Goal: Task Accomplishment & Management: Manage account settings

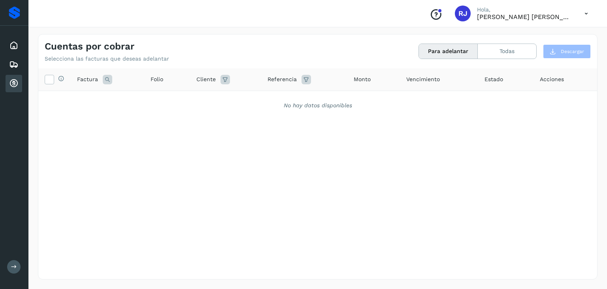
click at [17, 83] on icon at bounding box center [13, 83] width 9 height 9
click at [449, 49] on button "Para adelantar" at bounding box center [448, 51] width 59 height 15
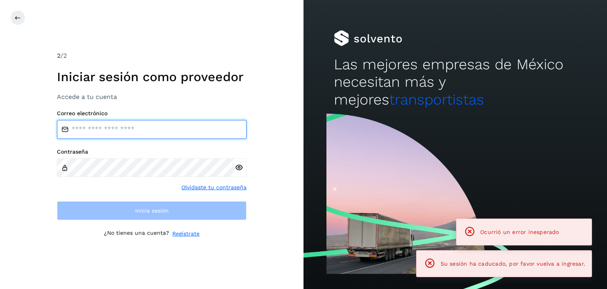
click at [160, 136] on input "email" at bounding box center [152, 129] width 190 height 19
type input "**********"
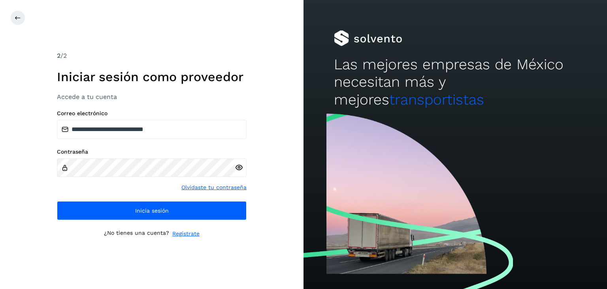
click at [240, 165] on icon at bounding box center [239, 167] width 8 height 8
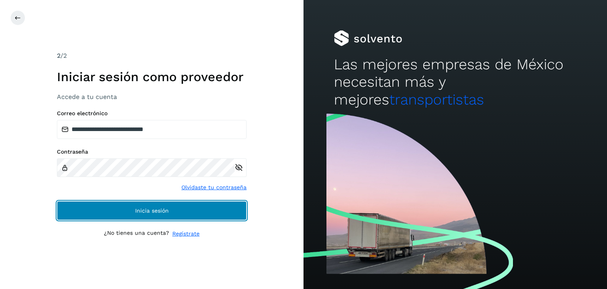
click at [170, 207] on button "Inicia sesión" at bounding box center [152, 210] width 190 height 19
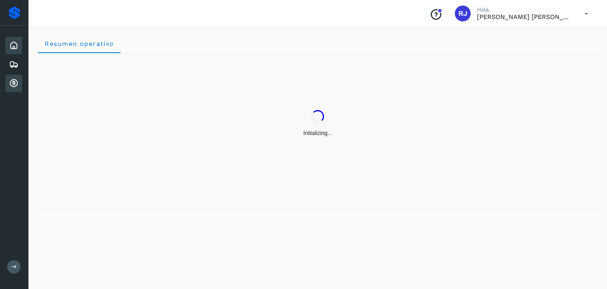
click at [13, 81] on icon at bounding box center [13, 83] width 9 height 9
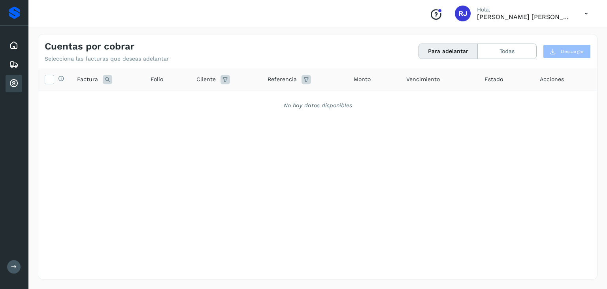
click at [13, 81] on icon at bounding box center [13, 83] width 9 height 9
click at [458, 56] on button "Para adelantar" at bounding box center [448, 51] width 59 height 15
click at [458, 43] on div "Para adelantar Todas" at bounding box center [478, 50] width 118 height 15
click at [454, 53] on button "Para adelantar" at bounding box center [448, 51] width 59 height 15
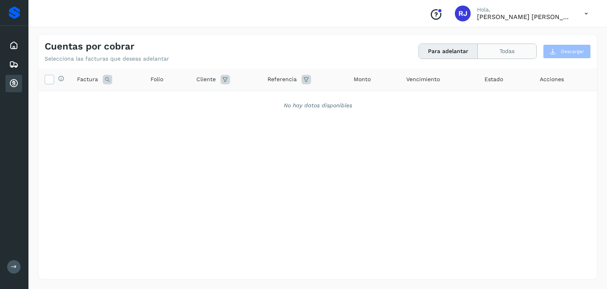
click at [497, 54] on button "Todas" at bounding box center [507, 51] width 59 height 15
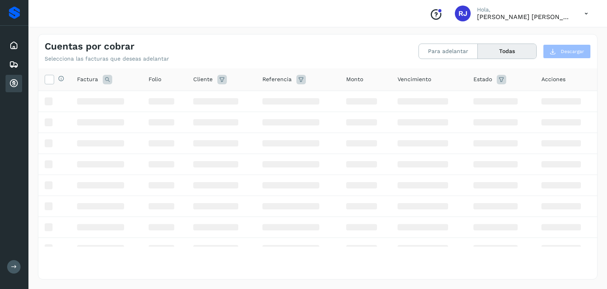
click at [497, 54] on button "Todas" at bounding box center [507, 51] width 59 height 15
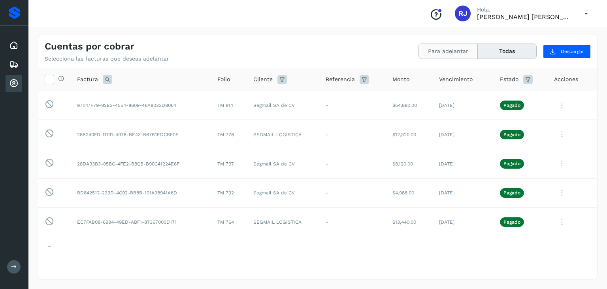
click at [451, 50] on button "Para adelantar" at bounding box center [448, 51] width 59 height 15
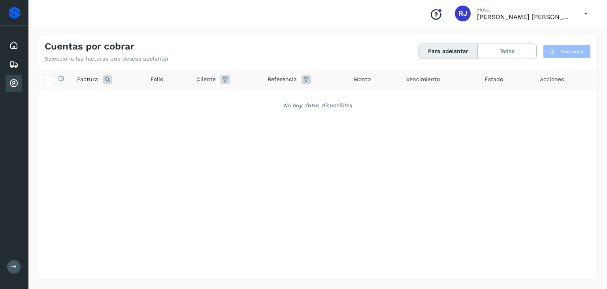
click at [445, 54] on button "Para adelantar" at bounding box center [448, 51] width 59 height 15
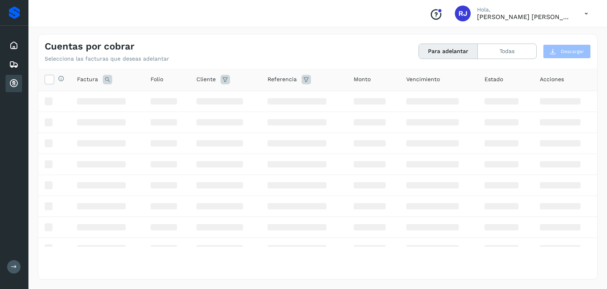
click at [445, 54] on button "Para adelantar" at bounding box center [448, 51] width 59 height 15
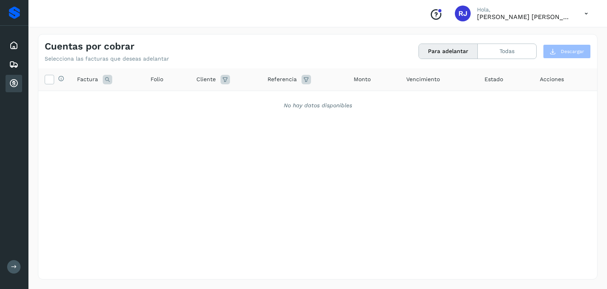
click at [458, 53] on button "Para adelantar" at bounding box center [448, 51] width 59 height 15
click at [10, 79] on icon at bounding box center [13, 83] width 9 height 9
click at [445, 57] on button "Para adelantar" at bounding box center [448, 51] width 59 height 15
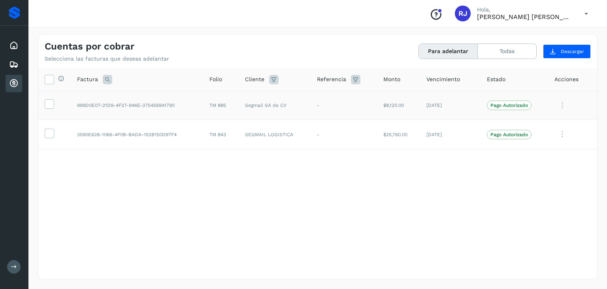
click at [51, 109] on td at bounding box center [54, 105] width 32 height 29
click at [50, 107] on icon at bounding box center [49, 103] width 8 height 8
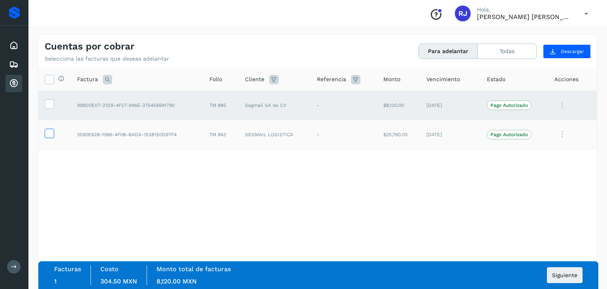
click at [52, 134] on icon at bounding box center [49, 132] width 8 height 8
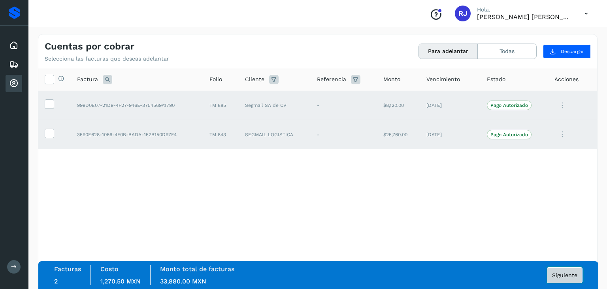
click at [567, 276] on span "Siguiente" at bounding box center [564, 275] width 25 height 6
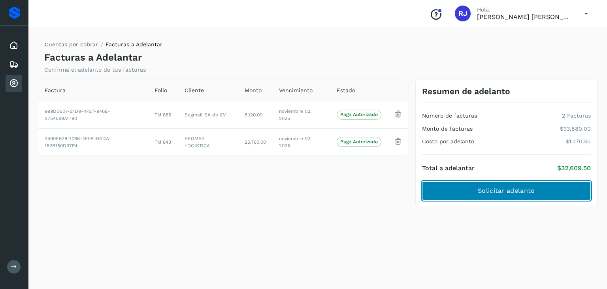
click at [454, 194] on button "Solicitar adelanto" at bounding box center [506, 190] width 169 height 19
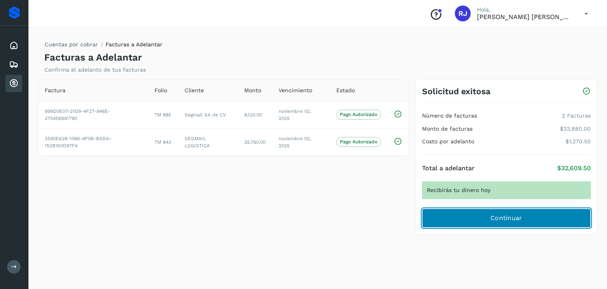
click at [476, 216] on button "Continuar" at bounding box center [506, 217] width 169 height 19
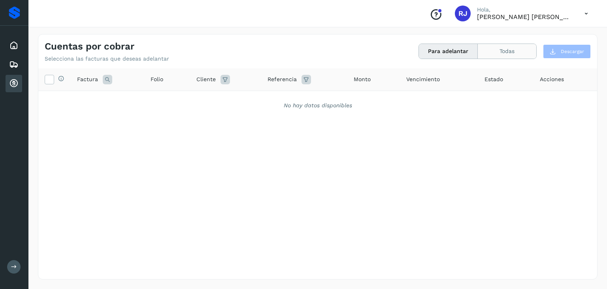
click at [508, 53] on button "Todas" at bounding box center [507, 51] width 59 height 15
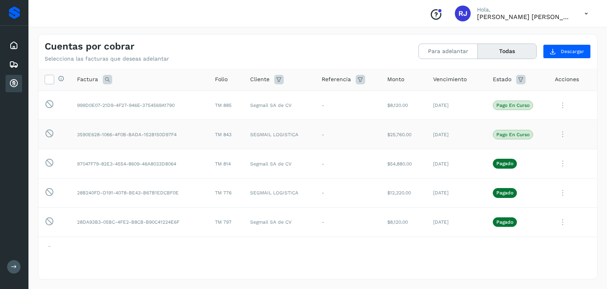
click at [392, 123] on td "$25,760.00" at bounding box center [404, 134] width 46 height 29
click at [390, 109] on td "$8,120.00" at bounding box center [404, 105] width 46 height 29
click at [391, 137] on td "$25,760.00" at bounding box center [404, 134] width 46 height 29
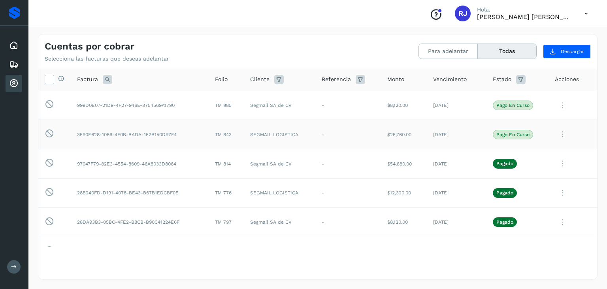
click at [391, 137] on td "$25,760.00" at bounding box center [404, 134] width 46 height 29
click at [393, 107] on td "$8,120.00" at bounding box center [404, 105] width 46 height 29
click at [329, 143] on td "-" at bounding box center [348, 134] width 66 height 29
click at [142, 105] on td "999D0E07-21D9-4F27-946E-3754569A1790" at bounding box center [140, 105] width 138 height 29
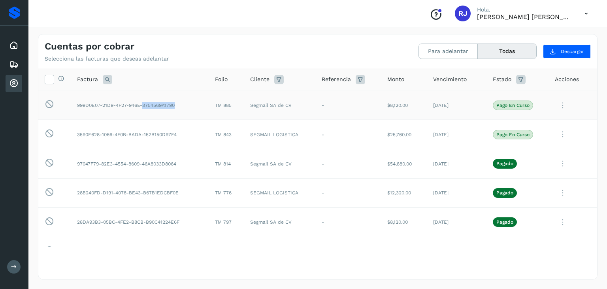
click at [142, 105] on td "999D0E07-21D9-4F27-946E-3754569A1790" at bounding box center [140, 105] width 138 height 29
click at [559, 103] on icon at bounding box center [563, 105] width 16 height 16
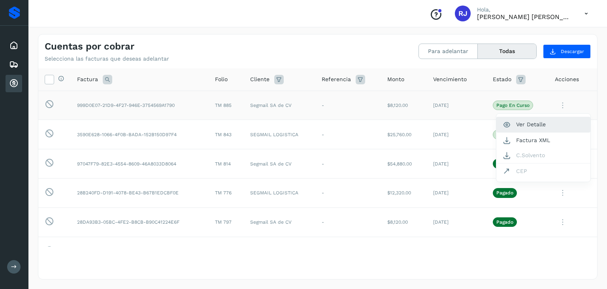
click at [521, 123] on button "Ver Detalle" at bounding box center [543, 124] width 94 height 15
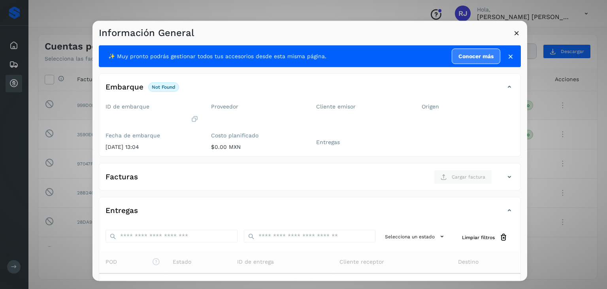
click at [505, 78] on div "Embarque not found Verifica el estado de la factura o entregas asociadas a este…" at bounding box center [310, 115] width 422 height 83
click at [517, 32] on icon at bounding box center [517, 33] width 8 height 8
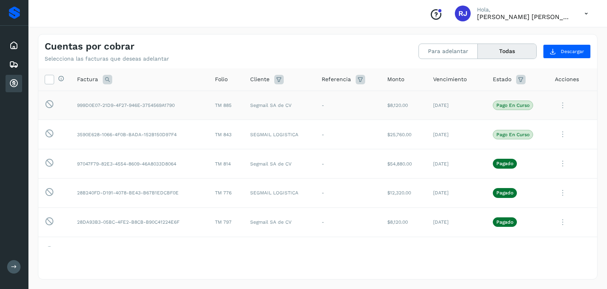
click at [555, 106] on icon at bounding box center [563, 105] width 16 height 16
click at [355, 137] on div at bounding box center [303, 144] width 607 height 289
click at [273, 134] on td "SEGMAIL LOGISTICA" at bounding box center [279, 134] width 71 height 29
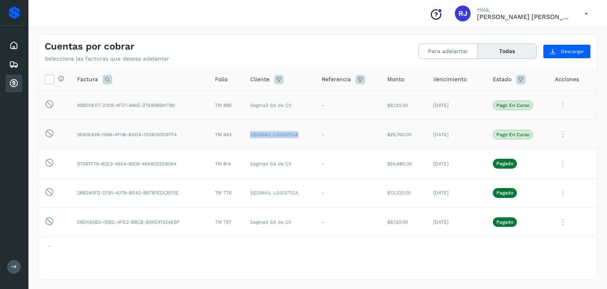
click at [273, 134] on td "SEGMAIL LOGISTICA" at bounding box center [279, 134] width 71 height 29
click at [249, 98] on td "Segmail SA de CV" at bounding box center [279, 105] width 71 height 29
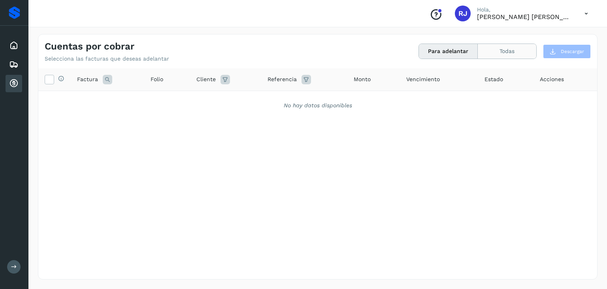
click at [496, 53] on button "Todas" at bounding box center [507, 51] width 59 height 15
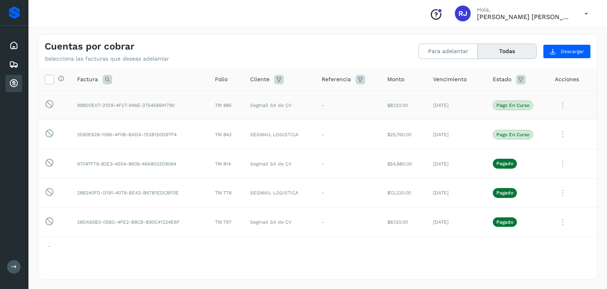
click at [559, 104] on icon at bounding box center [563, 105] width 16 height 16
click at [425, 136] on div at bounding box center [303, 144] width 607 height 289
click at [442, 131] on td "[DATE]" at bounding box center [457, 134] width 60 height 29
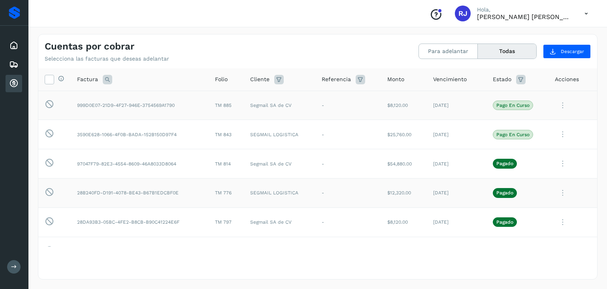
click at [391, 184] on td "$12,320.00" at bounding box center [404, 192] width 46 height 29
click at [565, 49] on span "Descargar" at bounding box center [572, 51] width 23 height 7
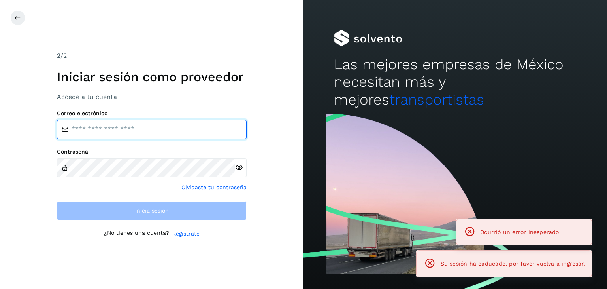
click at [124, 137] on input "email" at bounding box center [152, 129] width 190 height 19
type input "**********"
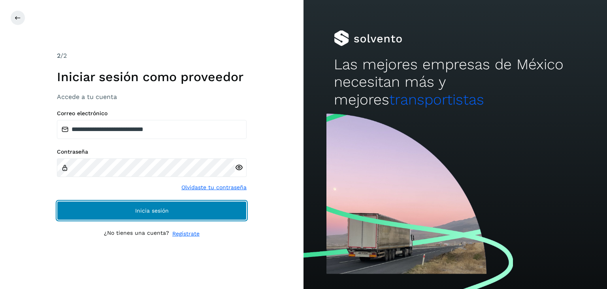
click at [164, 212] on span "Inicia sesión" at bounding box center [152, 211] width 34 height 6
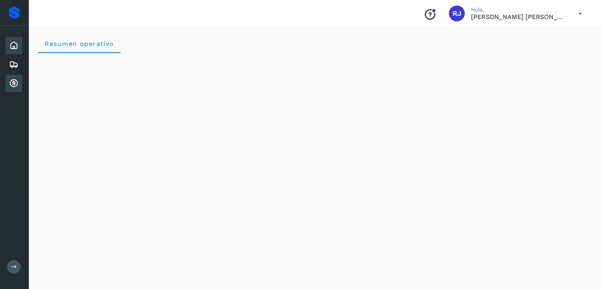
click at [7, 86] on div "Cuentas por cobrar" at bounding box center [14, 83] width 17 height 17
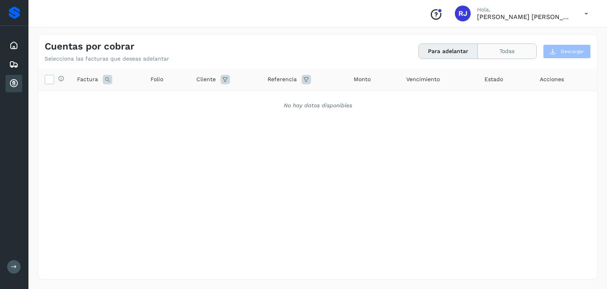
click at [495, 48] on button "Todas" at bounding box center [507, 51] width 59 height 15
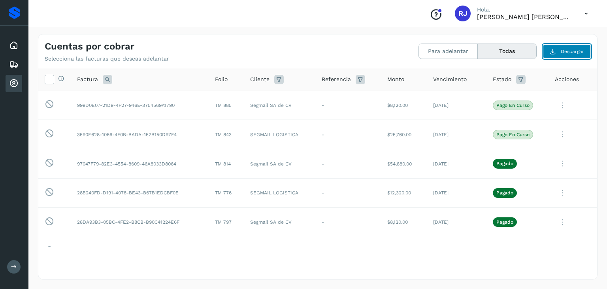
click at [555, 54] on button "Descargar" at bounding box center [567, 51] width 48 height 14
click at [516, 79] on icon at bounding box center [520, 79] width 9 height 9
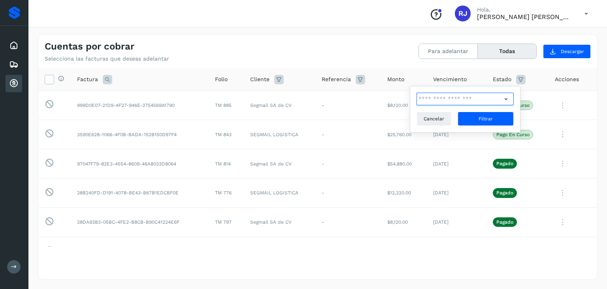
click at [472, 101] on input "text" at bounding box center [459, 98] width 85 height 13
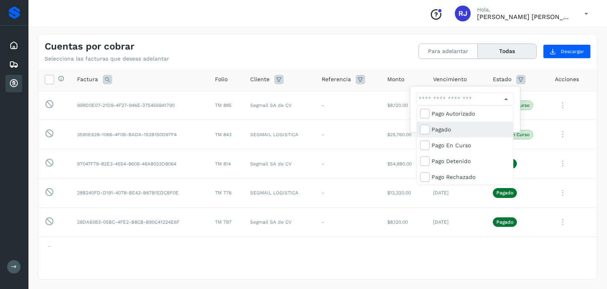
click at [460, 128] on div "Pagado" at bounding box center [471, 129] width 78 height 9
type input "**********"
click at [556, 151] on div at bounding box center [303, 144] width 607 height 289
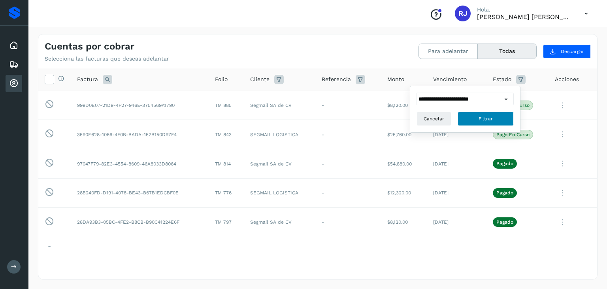
click at [480, 115] on span "Filtrar" at bounding box center [486, 118] width 14 height 7
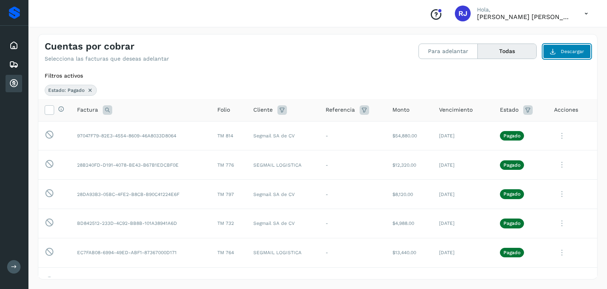
click at [567, 49] on span "Descargar" at bounding box center [572, 51] width 23 height 7
click at [105, 109] on icon at bounding box center [107, 109] width 9 height 9
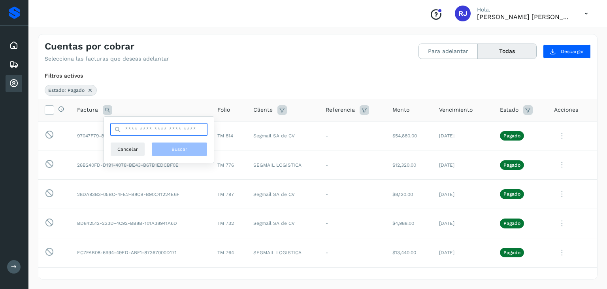
click at [146, 132] on input "text" at bounding box center [158, 129] width 97 height 13
paste input "**********"
type input "**********"
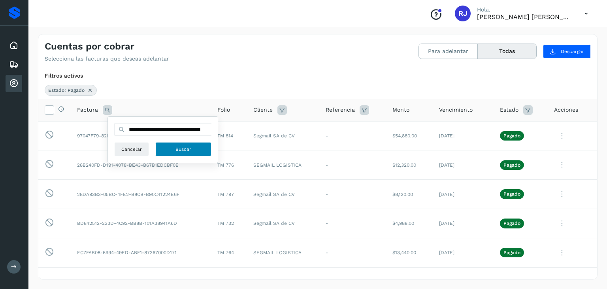
click at [165, 144] on button "Buscar" at bounding box center [183, 149] width 56 height 14
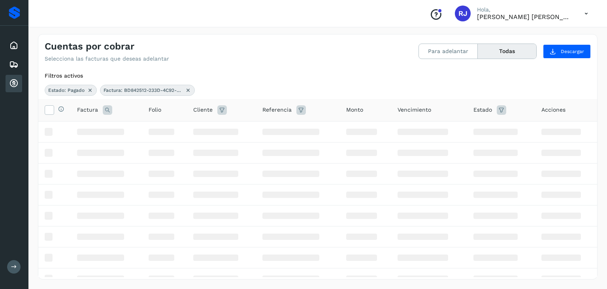
scroll to position [0, 0]
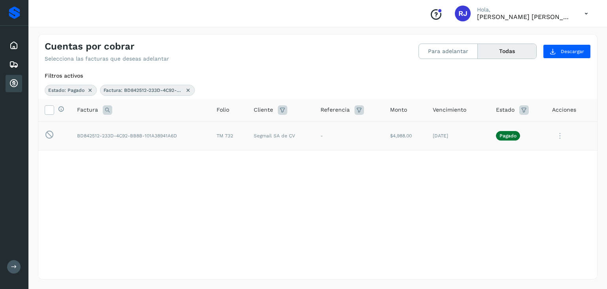
click at [561, 136] on icon at bounding box center [560, 136] width 16 height 16
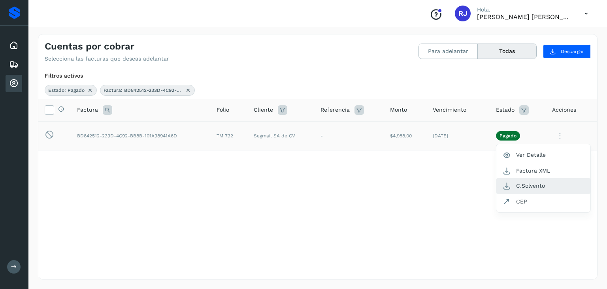
click at [530, 185] on button "C.Solvento" at bounding box center [543, 185] width 94 height 15
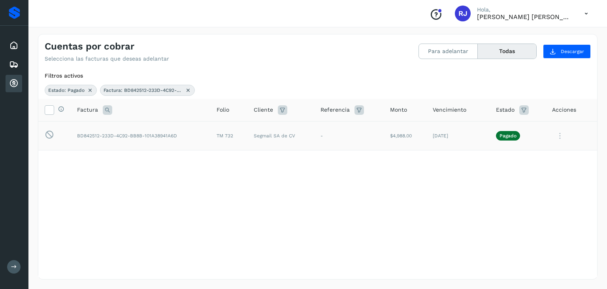
click at [563, 136] on icon at bounding box center [560, 136] width 16 height 16
click at [526, 198] on button "CEP" at bounding box center [543, 201] width 94 height 15
click at [101, 114] on th "Factura" at bounding box center [141, 110] width 140 height 23
click at [108, 110] on icon at bounding box center [107, 109] width 9 height 9
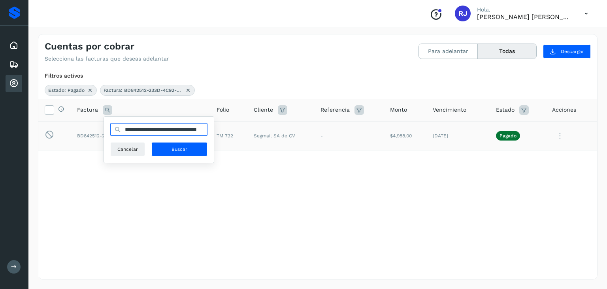
click at [142, 132] on input "**********" at bounding box center [158, 129] width 97 height 13
paste input "***"
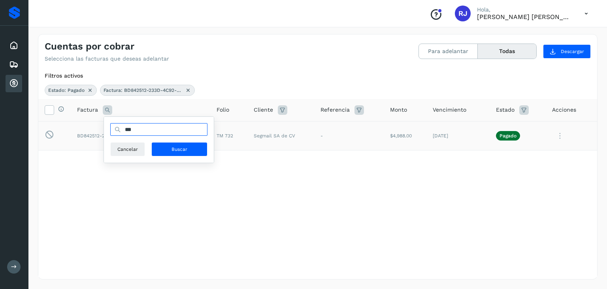
type input "***"
drag, startPoint x: 104, startPoint y: 132, endPoint x: 21, endPoint y: 144, distance: 83.4
click at [21, 144] on div "Proveedores Inicio Embarques Cuentas por cobrar Salir Conoce nuestros beneficio…" at bounding box center [303, 144] width 607 height 289
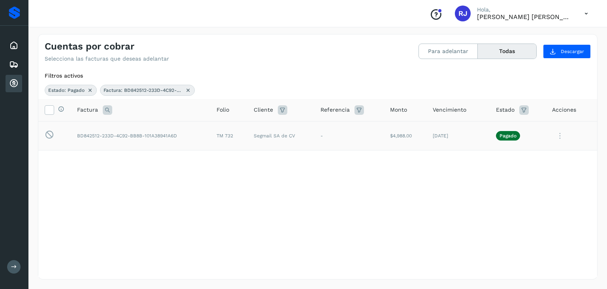
click at [107, 105] on icon at bounding box center [107, 109] width 9 height 9
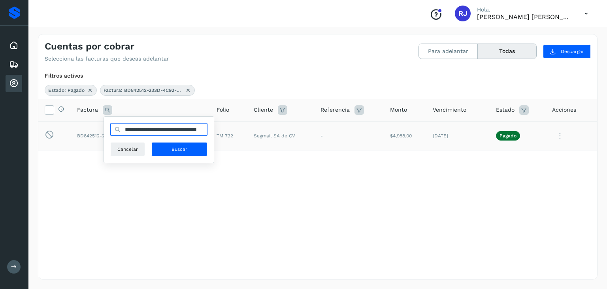
click at [168, 128] on input "**********" at bounding box center [158, 129] width 97 height 13
paste input "**********"
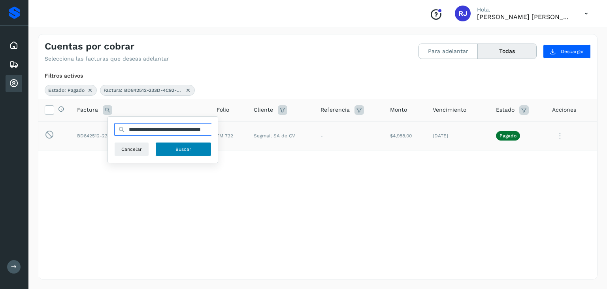
type input "**********"
click at [181, 149] on span "Buscar" at bounding box center [184, 148] width 16 height 7
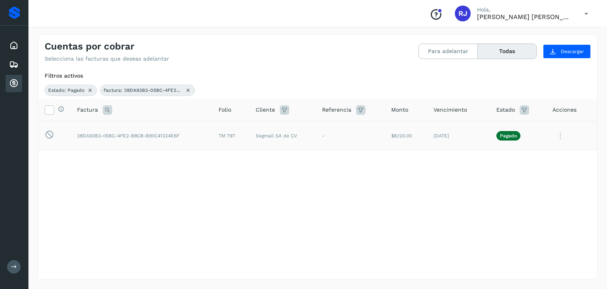
click at [560, 133] on icon at bounding box center [561, 136] width 16 height 16
click at [527, 198] on button "CEP" at bounding box center [543, 201] width 94 height 15
click at [562, 132] on icon at bounding box center [561, 136] width 16 height 16
click at [528, 199] on button "CEP" at bounding box center [543, 201] width 94 height 15
click at [109, 107] on icon at bounding box center [107, 109] width 9 height 9
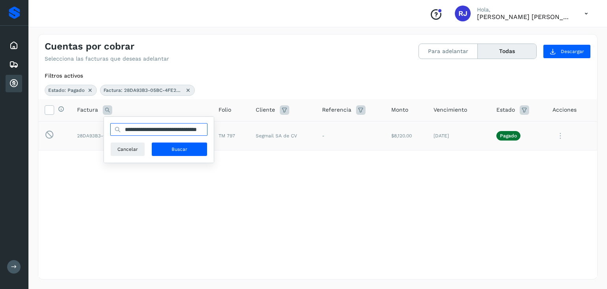
click at [138, 128] on input "**********" at bounding box center [158, 129] width 97 height 13
paste input "**********"
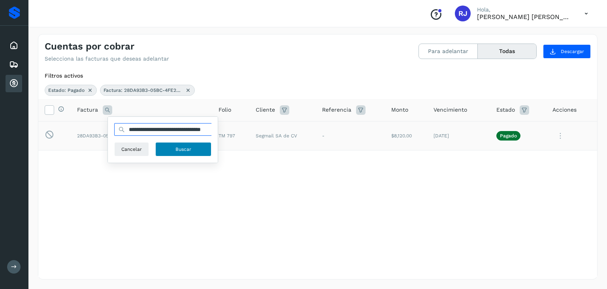
type input "**********"
click at [172, 143] on button "Buscar" at bounding box center [183, 149] width 56 height 14
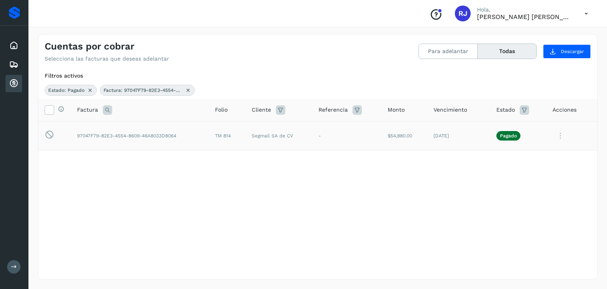
click at [563, 136] on icon at bounding box center [561, 136] width 16 height 16
click at [534, 198] on button "CEP" at bounding box center [543, 201] width 94 height 15
click at [105, 110] on icon at bounding box center [107, 109] width 9 height 9
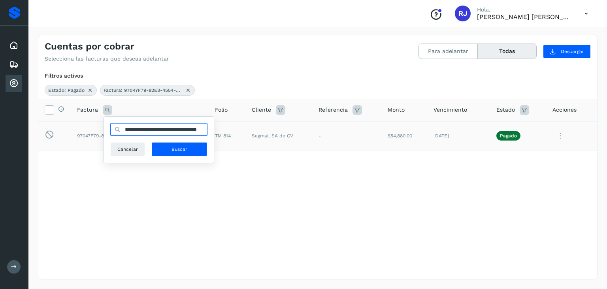
click at [150, 132] on input "**********" at bounding box center [158, 129] width 97 height 13
click at [142, 127] on input "text" at bounding box center [158, 129] width 97 height 13
paste input "***"
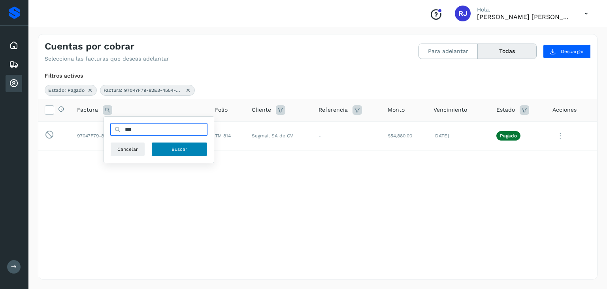
type input "***"
click at [186, 150] on span "Buscar" at bounding box center [180, 148] width 16 height 7
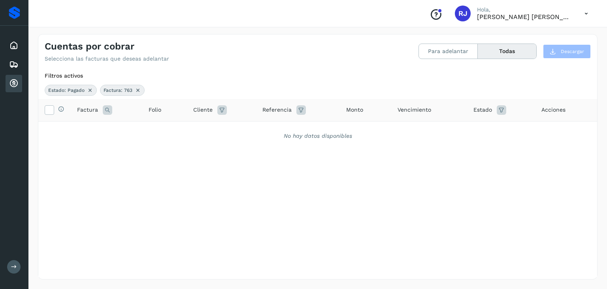
click at [105, 108] on icon at bounding box center [107, 109] width 9 height 9
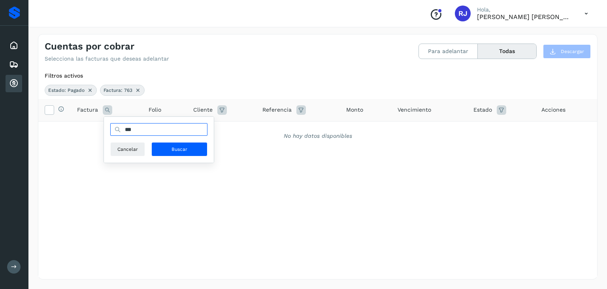
drag, startPoint x: 131, startPoint y: 128, endPoint x: 87, endPoint y: 130, distance: 44.3
click at [87, 130] on div "Selecciona todas las facturas disponibles para adelanto Factura *** Cancelar Bu…" at bounding box center [317, 188] width 559 height 178
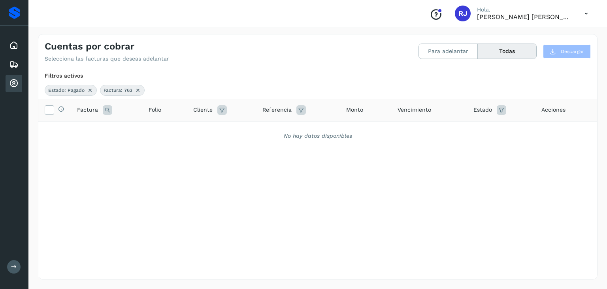
click at [106, 108] on icon at bounding box center [107, 109] width 9 height 9
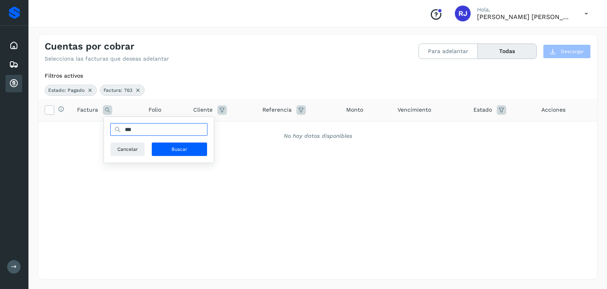
click at [128, 133] on input "***" at bounding box center [158, 129] width 97 height 13
paste input "**********"
type input "**********"
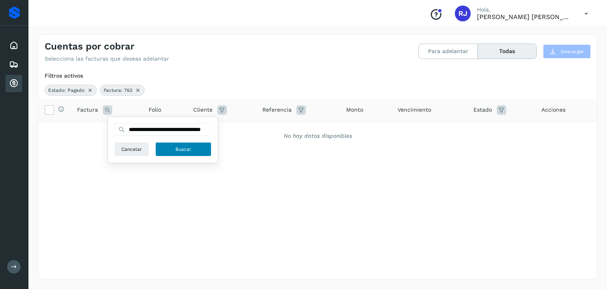
click at [172, 146] on button "Buscar" at bounding box center [183, 149] width 56 height 14
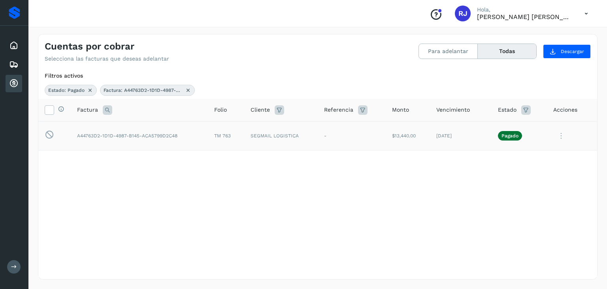
click at [563, 136] on icon at bounding box center [561, 136] width 16 height 16
click at [529, 200] on button "CEP" at bounding box center [543, 201] width 94 height 15
click at [190, 87] on icon at bounding box center [188, 90] width 6 height 6
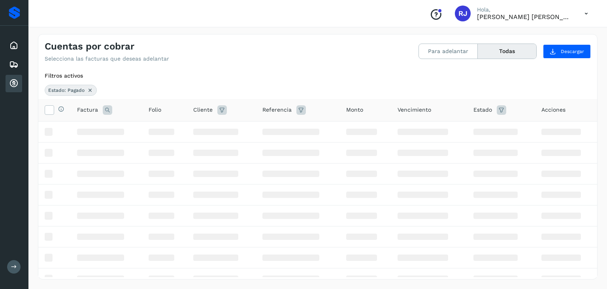
click at [105, 106] on icon at bounding box center [107, 109] width 9 height 9
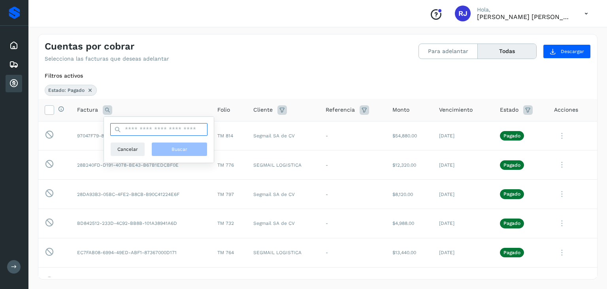
click at [136, 130] on input "text" at bounding box center [158, 129] width 97 height 13
paste input "**********"
type input "**********"
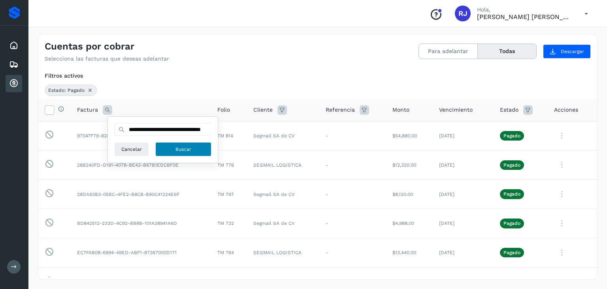
click at [174, 147] on button "Buscar" at bounding box center [183, 149] width 56 height 14
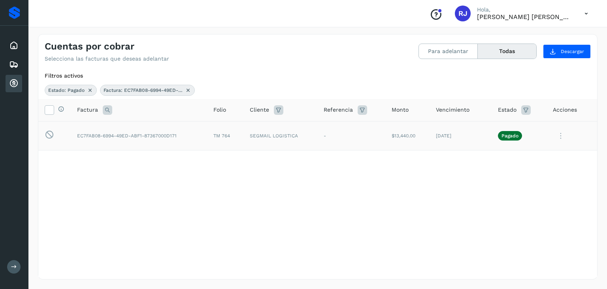
click at [566, 133] on icon at bounding box center [561, 136] width 16 height 16
click at [522, 199] on button "CEP" at bounding box center [543, 201] width 94 height 15
click at [110, 111] on icon at bounding box center [107, 109] width 9 height 9
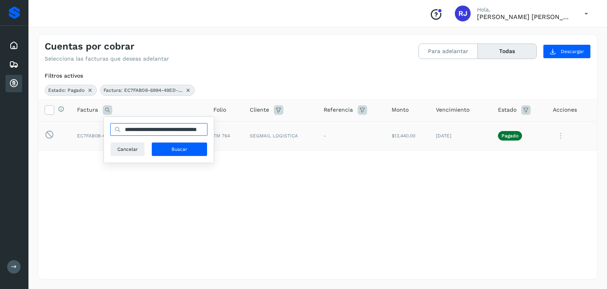
click at [168, 130] on input "**********" at bounding box center [158, 129] width 97 height 13
paste input "**********"
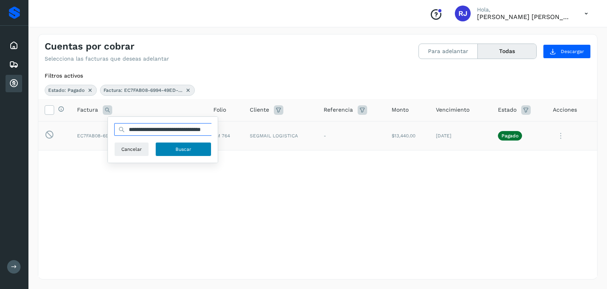
type input "**********"
click at [183, 147] on span "Buscar" at bounding box center [184, 148] width 16 height 7
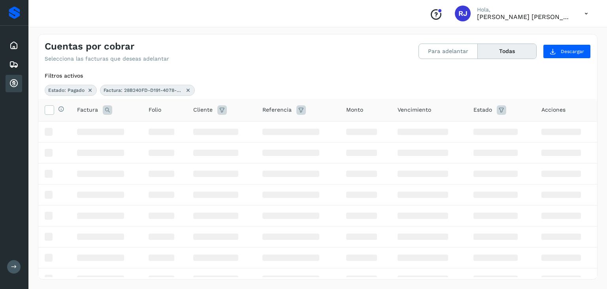
scroll to position [0, 0]
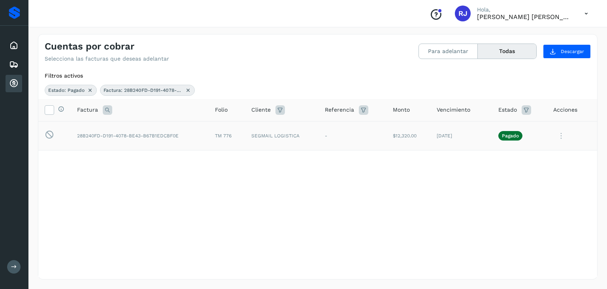
click at [561, 136] on icon at bounding box center [561, 136] width 16 height 16
click at [519, 196] on button "CEP" at bounding box center [543, 201] width 94 height 15
click at [443, 58] on button "Para adelantar" at bounding box center [448, 51] width 59 height 15
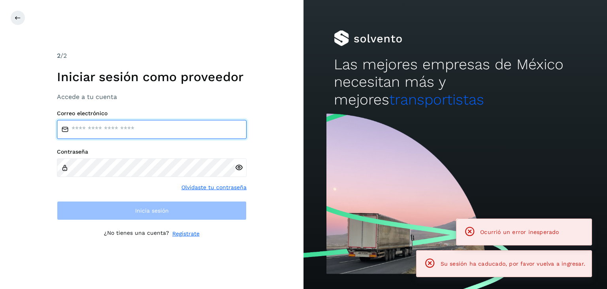
click at [173, 124] on input "email" at bounding box center [152, 129] width 190 height 19
type input "**********"
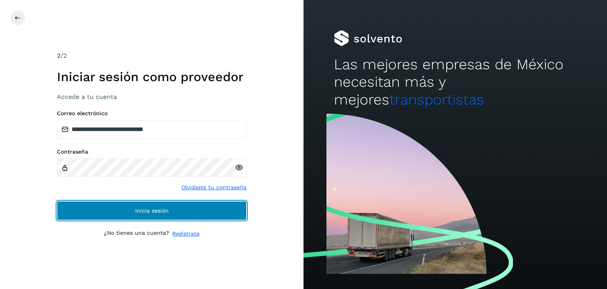
click at [113, 204] on button "Inicia sesión" at bounding box center [152, 210] width 190 height 19
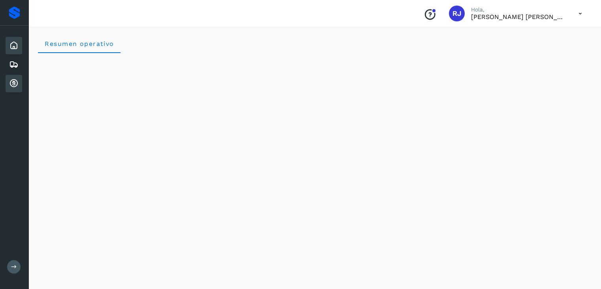
click at [17, 81] on icon at bounding box center [13, 83] width 9 height 9
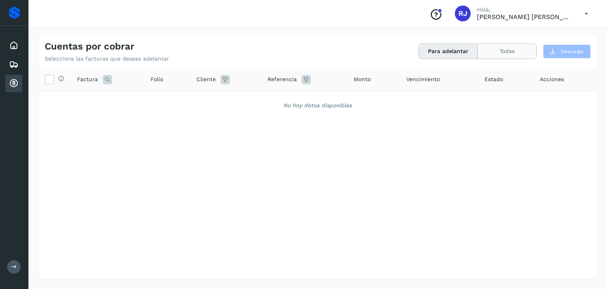
click at [488, 47] on button "Todas" at bounding box center [507, 51] width 59 height 15
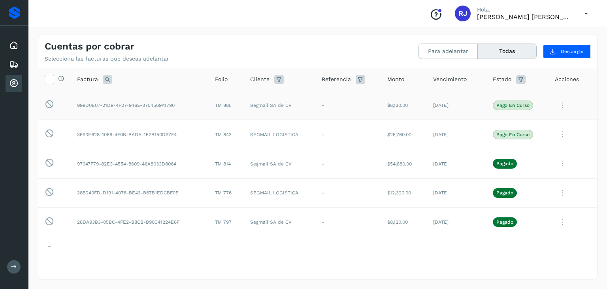
click at [503, 107] on p "Pago en curso" at bounding box center [512, 105] width 33 height 6
click at [502, 132] on p "Pago en curso" at bounding box center [512, 135] width 33 height 6
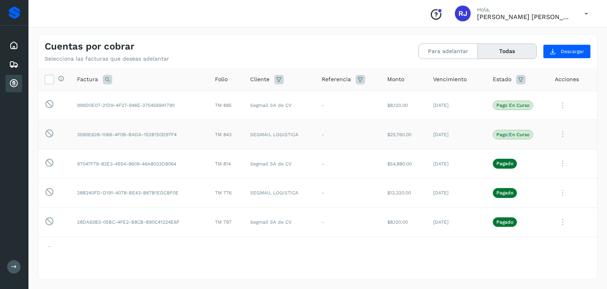
click at [502, 132] on p "Pago en curso" at bounding box center [512, 135] width 33 height 6
click at [496, 105] on p "Pago en curso" at bounding box center [512, 105] width 33 height 6
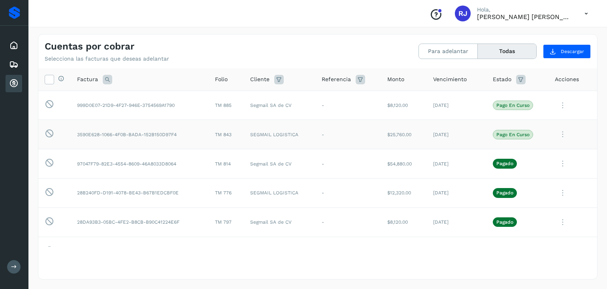
click at [261, 130] on td "SEGMAIL LOGISTICA" at bounding box center [279, 134] width 71 height 29
click at [394, 135] on td "$25,760.00" at bounding box center [404, 134] width 46 height 29
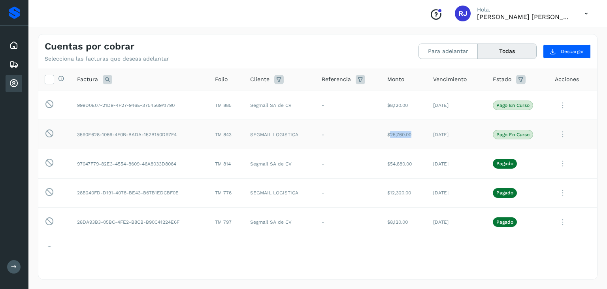
click at [394, 135] on td "$25,760.00" at bounding box center [404, 134] width 46 height 29
click at [161, 132] on td "3590E628-1066-4F0B-BADA-152B150D97F4" at bounding box center [140, 134] width 138 height 29
click at [46, 104] on icon at bounding box center [49, 104] width 9 height 10
click at [51, 162] on icon at bounding box center [49, 163] width 9 height 10
click at [104, 193] on td "28B240FD-D191-4078-BE43-B67B1EDCBF0E" at bounding box center [140, 192] width 138 height 29
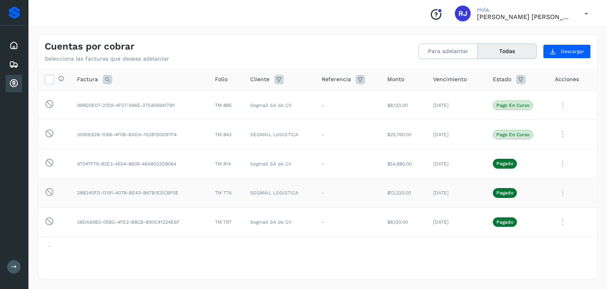
click at [555, 194] on icon at bounding box center [563, 193] width 16 height 16
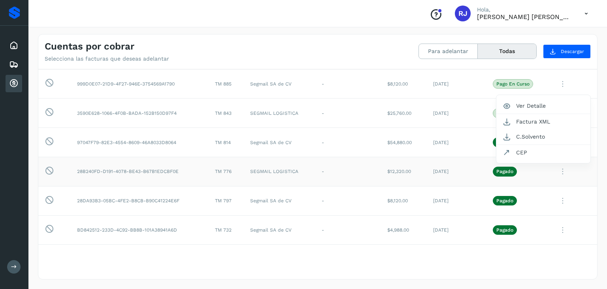
click at [402, 192] on div at bounding box center [303, 144] width 607 height 289
